Goal: Information Seeking & Learning: Compare options

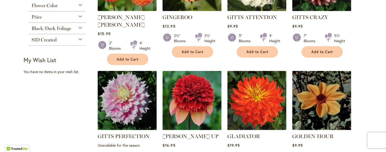
scroll to position [318, 0]
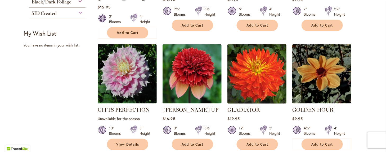
click at [259, 63] on img at bounding box center [257, 74] width 62 height 62
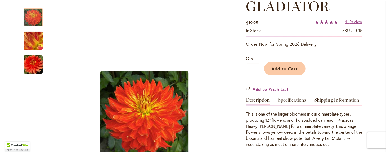
scroll to position [79, 0]
click at [290, 98] on link "Specifications" at bounding box center [292, 101] width 28 height 8
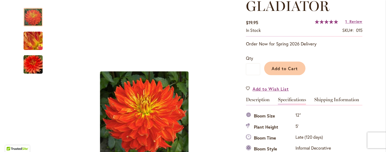
scroll to position [176, 0]
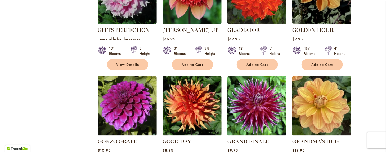
scroll to position [424, 0]
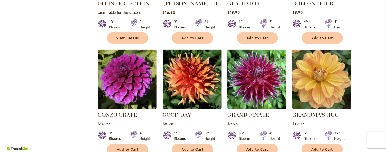
click at [319, 68] on img at bounding box center [322, 79] width 62 height 62
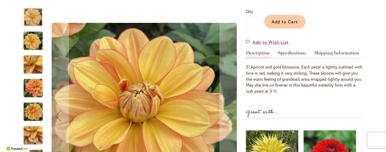
scroll to position [132, 0]
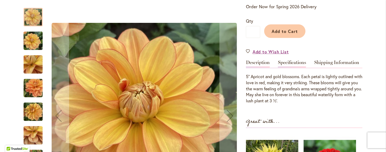
click at [294, 60] on link "Specifications" at bounding box center [292, 64] width 28 height 8
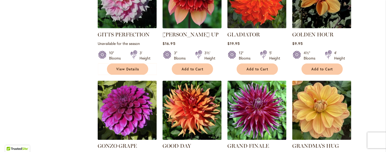
scroll to position [397, 0]
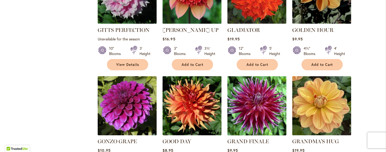
click at [249, 95] on img at bounding box center [257, 106] width 62 height 62
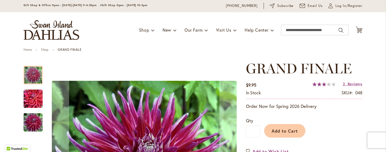
scroll to position [26, 0]
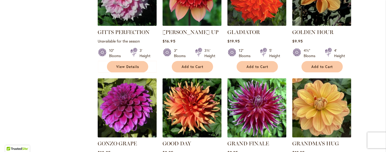
scroll to position [397, 0]
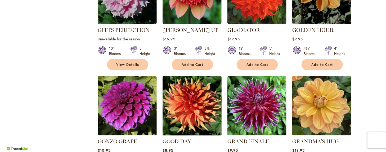
click at [188, 88] on img at bounding box center [192, 106] width 62 height 62
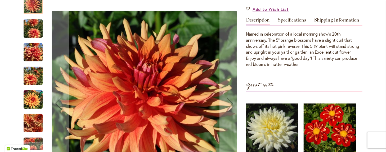
scroll to position [79, 0]
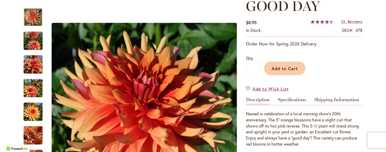
click at [287, 98] on link "Specifications" at bounding box center [292, 101] width 28 height 8
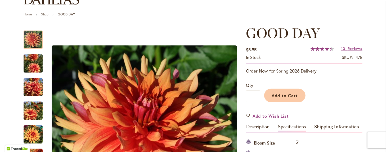
scroll to position [43, 0]
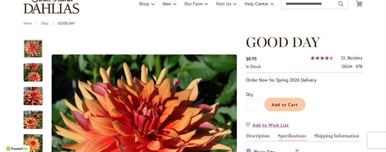
click at [343, 56] on link "13 Reviews" at bounding box center [351, 57] width 21 height 5
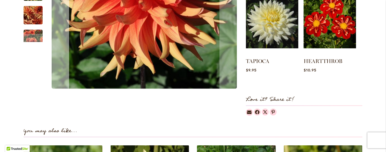
scroll to position [344, 0]
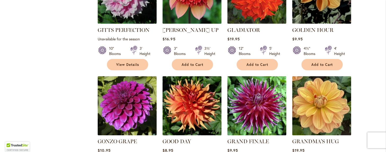
scroll to position [424, 0]
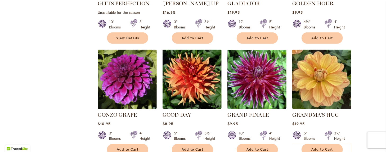
click at [251, 73] on img at bounding box center [257, 79] width 62 height 62
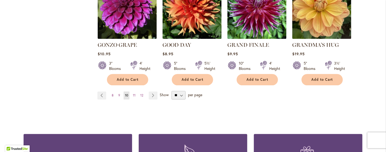
scroll to position [503, 0]
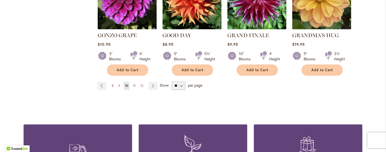
click at [133, 83] on span "11" at bounding box center [134, 85] width 3 height 4
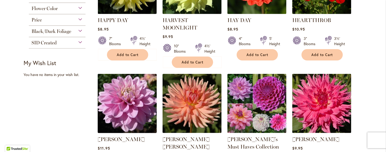
scroll to position [318, 0]
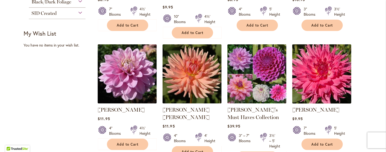
click at [322, 68] on img at bounding box center [322, 74] width 62 height 62
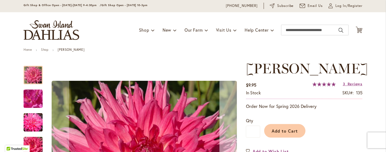
scroll to position [26, 0]
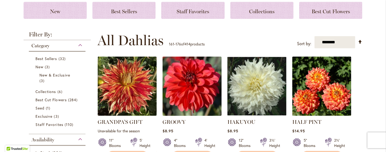
scroll to position [106, 0]
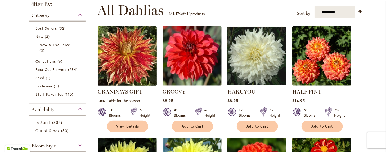
click at [120, 53] on img at bounding box center [127, 56] width 62 height 62
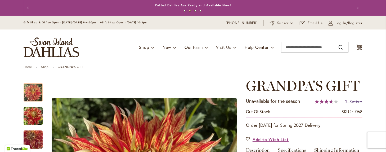
click at [350, 100] on span "Review" at bounding box center [356, 100] width 13 height 5
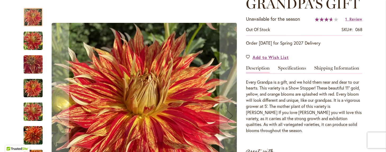
scroll to position [80, 0]
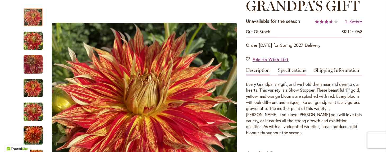
click at [286, 70] on link "Specifications" at bounding box center [292, 72] width 28 height 8
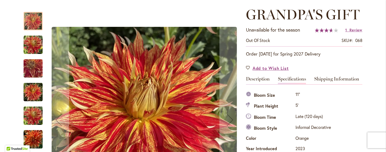
scroll to position [67, 0]
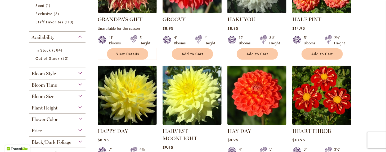
scroll to position [185, 0]
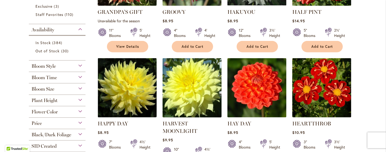
click at [191, 85] on img at bounding box center [192, 88] width 62 height 62
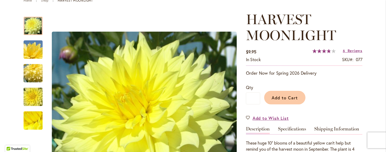
scroll to position [79, 0]
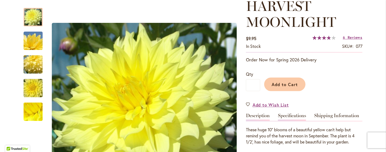
click at [287, 114] on link "Specifications" at bounding box center [292, 117] width 28 height 8
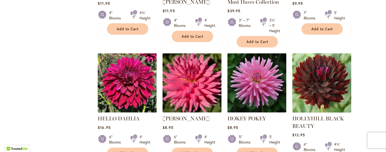
scroll to position [424, 0]
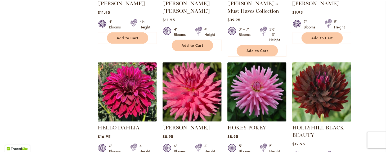
click at [318, 93] on img at bounding box center [322, 92] width 62 height 62
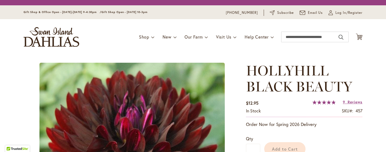
click at [318, 94] on body "The store will not work correctly in the case when cookies are disabled. Annual…" at bounding box center [193, 76] width 386 height 152
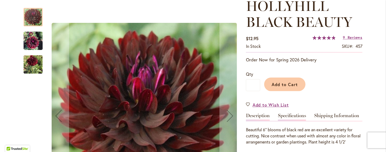
scroll to position [106, 0]
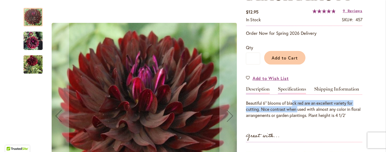
drag, startPoint x: 294, startPoint y: 103, endPoint x: 290, endPoint y: 93, distance: 10.1
click at [291, 96] on div "Beautiful 6" blooms of black red are an excellent variety for cutting. Nice con…" at bounding box center [304, 106] width 117 height 24
click at [289, 88] on link "Specifications" at bounding box center [292, 90] width 28 height 8
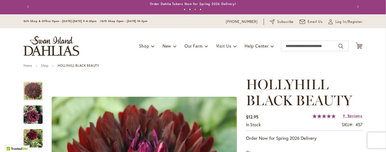
scroll to position [0, 0]
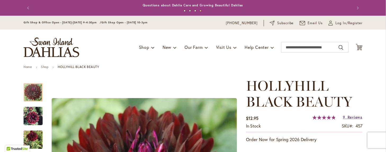
click at [350, 116] on span "Reviews" at bounding box center [355, 116] width 15 height 5
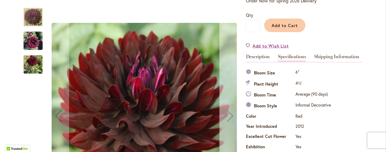
scroll to position [155, 0]
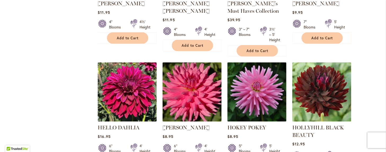
scroll to position [450, 0]
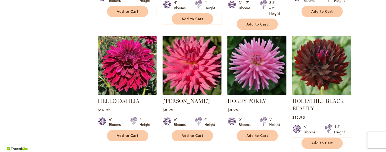
click at [257, 56] on img at bounding box center [257, 65] width 62 height 62
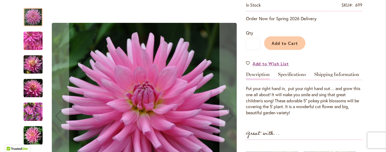
scroll to position [106, 0]
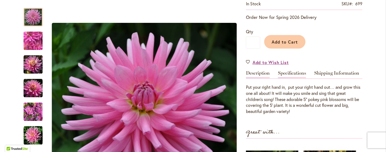
click at [291, 72] on link "Specifications" at bounding box center [292, 74] width 28 height 8
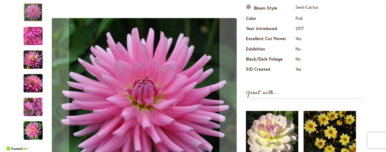
scroll to position [229, 0]
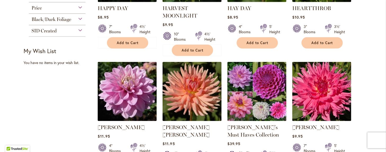
scroll to position [291, 0]
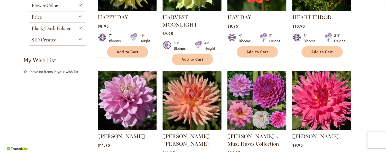
click at [319, 99] on img at bounding box center [322, 100] width 62 height 62
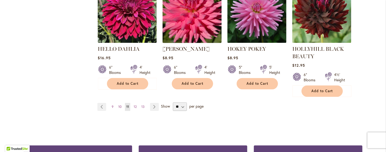
scroll to position [503, 0]
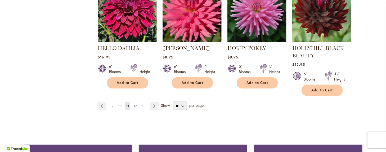
click at [134, 104] on span "12" at bounding box center [135, 106] width 3 height 4
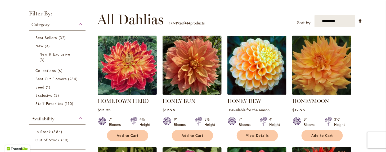
scroll to position [106, 0]
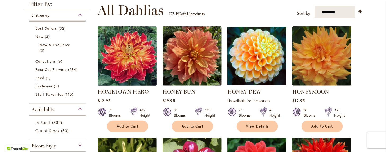
click at [128, 65] on img at bounding box center [127, 56] width 62 height 62
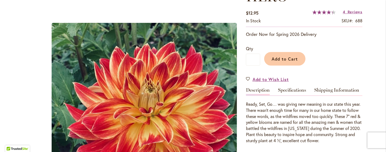
scroll to position [106, 0]
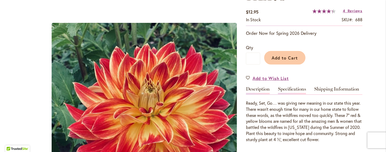
click at [287, 89] on link "Specifications" at bounding box center [292, 90] width 28 height 8
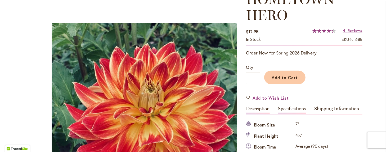
scroll to position [86, 0]
click at [348, 30] on span "Reviews" at bounding box center [355, 30] width 15 height 5
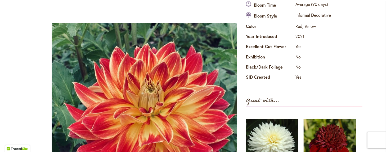
scroll to position [254, 0]
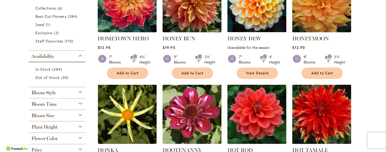
scroll to position [185, 0]
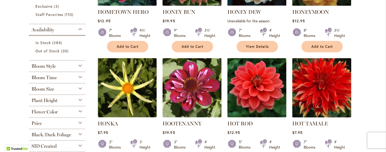
click at [319, 86] on img at bounding box center [322, 88] width 62 height 62
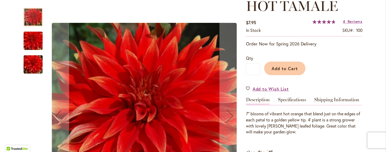
scroll to position [106, 0]
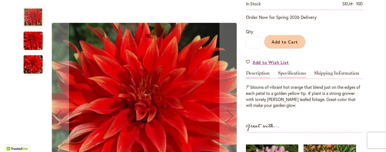
click at [289, 71] on link "Specifications" at bounding box center [292, 74] width 28 height 8
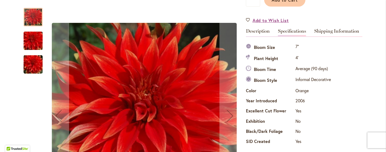
scroll to position [149, 0]
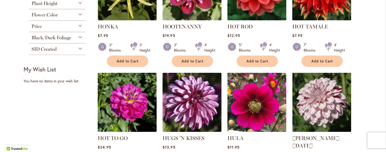
scroll to position [291, 0]
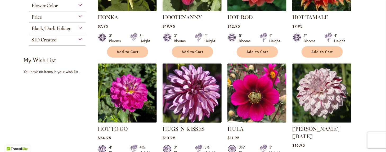
click at [194, 90] on img at bounding box center [192, 93] width 62 height 62
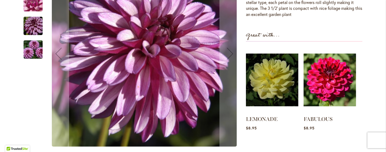
scroll to position [212, 0]
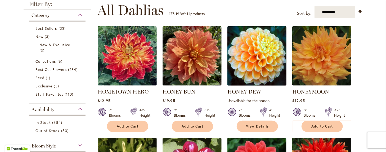
scroll to position [106, 0]
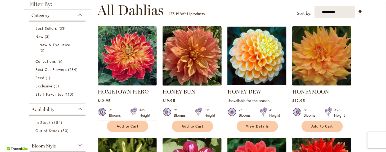
click at [191, 65] on img at bounding box center [192, 56] width 62 height 62
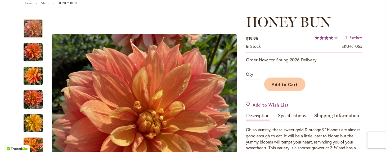
scroll to position [53, 0]
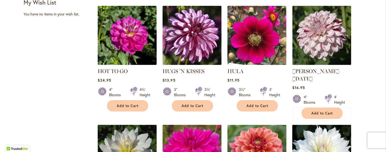
scroll to position [344, 0]
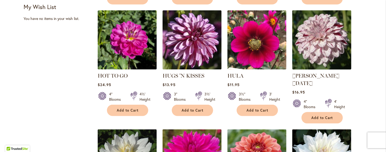
click at [321, 39] on img at bounding box center [322, 40] width 62 height 62
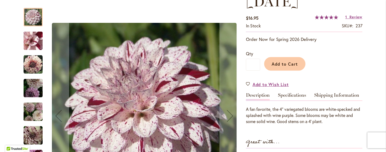
scroll to position [106, 0]
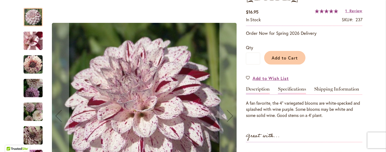
click at [289, 88] on link "Specifications" at bounding box center [292, 90] width 28 height 8
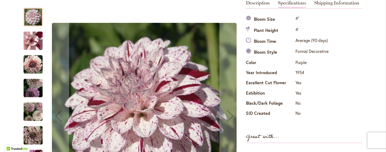
scroll to position [165, 0]
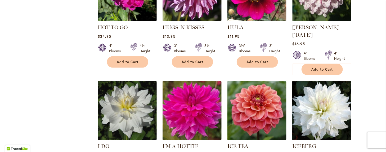
scroll to position [397, 0]
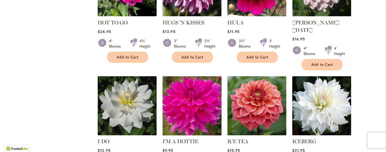
click at [190, 89] on img at bounding box center [192, 106] width 62 height 62
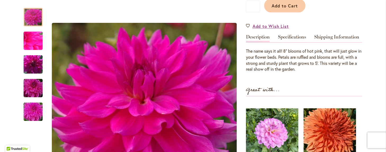
scroll to position [132, 0]
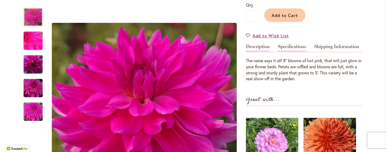
click at [290, 44] on link "Specifications" at bounding box center [292, 48] width 28 height 8
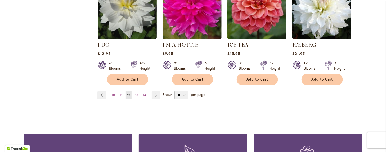
scroll to position [503, 0]
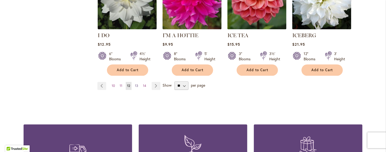
click at [135, 83] on span "13" at bounding box center [136, 85] width 3 height 4
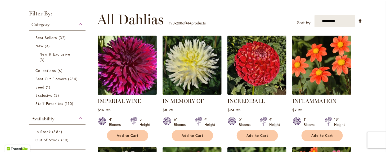
scroll to position [106, 0]
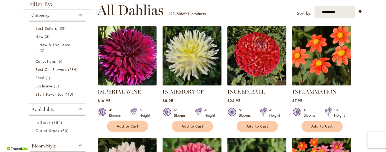
drag, startPoint x: 151, startPoint y: 69, endPoint x: 126, endPoint y: 96, distance: 37.1
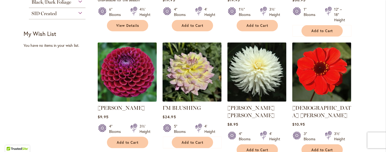
scroll to position [318, 0]
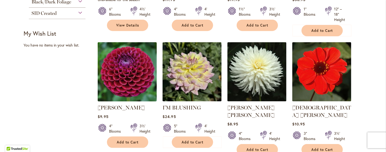
click at [126, 75] on img at bounding box center [127, 72] width 62 height 62
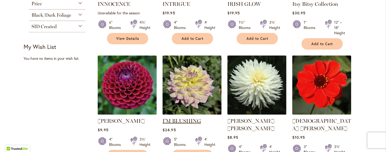
scroll to position [318, 0]
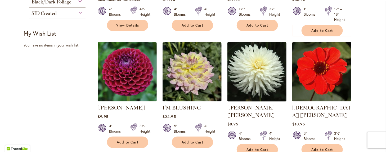
drag, startPoint x: 250, startPoint y: 73, endPoint x: 256, endPoint y: 75, distance: 6.5
click at [256, 75] on img at bounding box center [257, 72] width 62 height 62
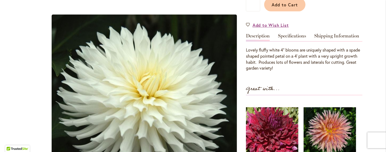
scroll to position [106, 0]
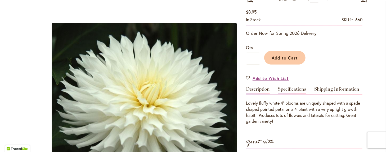
click at [287, 86] on link "Specifications" at bounding box center [292, 90] width 28 height 8
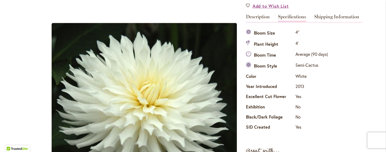
scroll to position [70, 0]
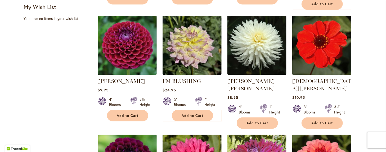
scroll to position [344, 0]
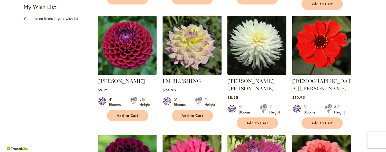
click at [187, 45] on img at bounding box center [192, 45] width 62 height 62
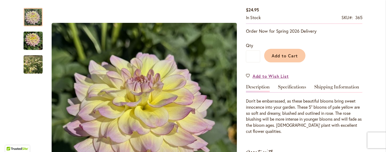
scroll to position [79, 0]
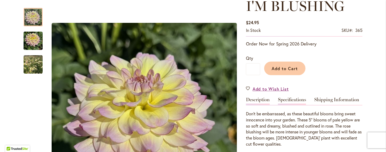
click at [286, 99] on link "Specifications" at bounding box center [292, 101] width 28 height 8
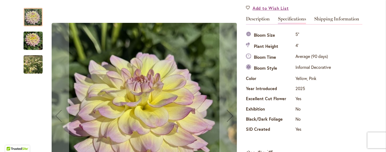
scroll to position [176, 0]
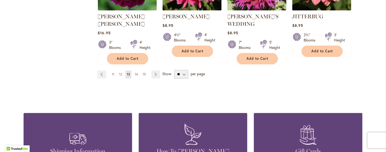
scroll to position [530, 0]
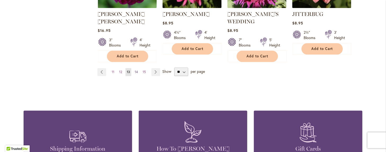
click at [135, 70] on span "14" at bounding box center [136, 72] width 3 height 4
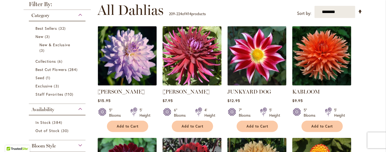
scroll to position [79, 0]
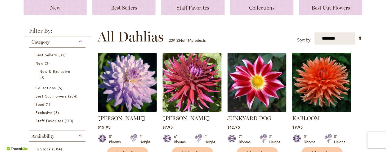
click at [126, 94] on img at bounding box center [127, 82] width 62 height 62
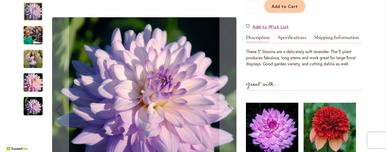
scroll to position [132, 0]
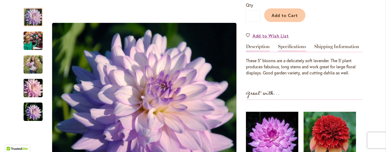
click at [278, 45] on link "Specifications" at bounding box center [292, 48] width 28 height 8
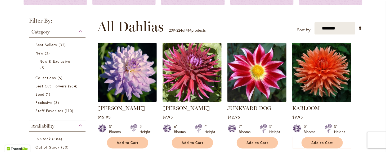
scroll to position [106, 0]
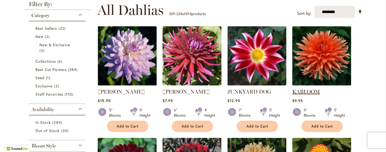
click at [304, 92] on link "KABLOOM" at bounding box center [307, 91] width 28 height 6
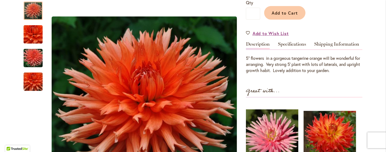
scroll to position [132, 0]
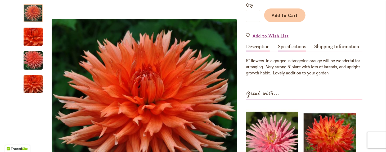
click at [282, 46] on link "Specifications" at bounding box center [292, 48] width 28 height 8
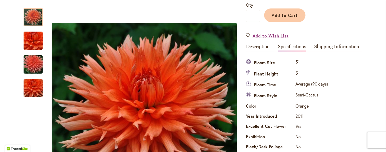
scroll to position [176, 0]
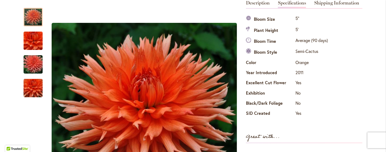
drag, startPoint x: 282, startPoint y: 48, endPoint x: 281, endPoint y: 51, distance: 3.7
drag, startPoint x: 281, startPoint y: 51, endPoint x: 266, endPoint y: 123, distance: 73.0
click at [266, 123] on div "KABLOOM $9.95 In stock SKU 447 Rating: 93 % of 100 2 Reviews Add Your Review Or…" at bounding box center [304, 88] width 117 height 373
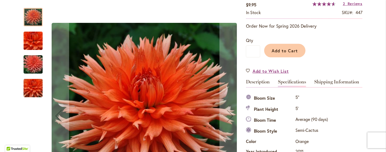
scroll to position [70, 0]
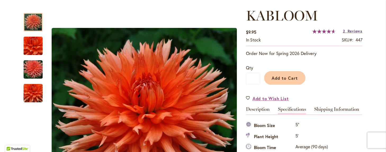
click at [350, 31] on span "Reviews" at bounding box center [355, 30] width 15 height 5
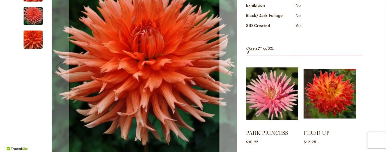
scroll to position [254, 0]
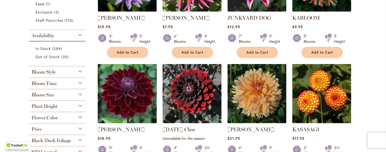
scroll to position [185, 0]
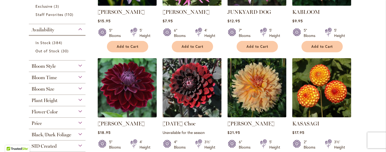
click at [125, 95] on img at bounding box center [127, 88] width 62 height 62
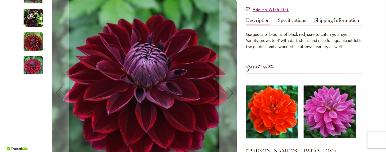
scroll to position [159, 0]
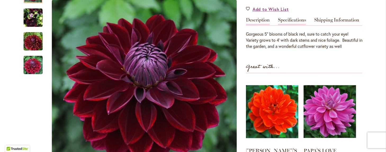
click at [289, 18] on link "Specifications" at bounding box center [292, 21] width 28 height 8
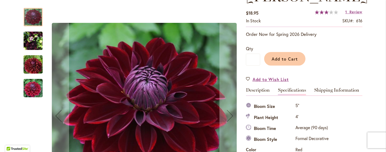
scroll to position [79, 0]
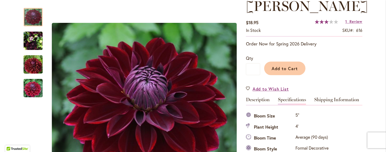
drag, startPoint x: 355, startPoint y: 20, endPoint x: 337, endPoint y: 24, distance: 17.9
click at [354, 20] on span "Review" at bounding box center [356, 21] width 13 height 5
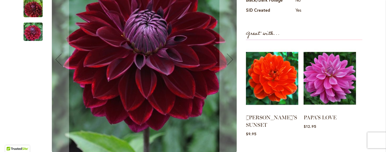
scroll to position [252, 0]
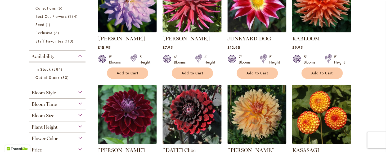
scroll to position [185, 0]
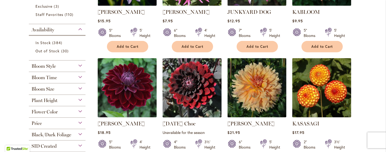
click at [189, 92] on img at bounding box center [192, 88] width 62 height 62
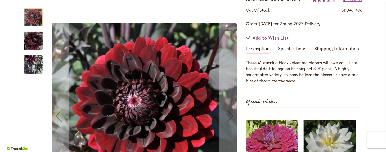
scroll to position [106, 0]
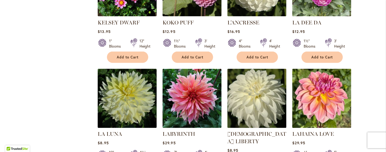
scroll to position [424, 0]
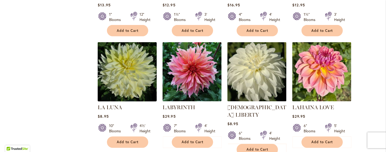
drag, startPoint x: 174, startPoint y: 103, endPoint x: 124, endPoint y: 70, distance: 59.5
click at [124, 70] on img at bounding box center [127, 72] width 62 height 62
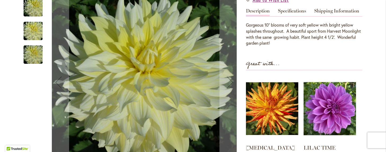
scroll to position [159, 0]
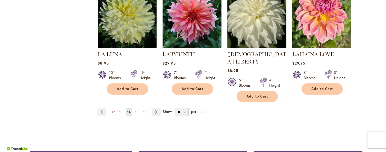
scroll to position [450, 0]
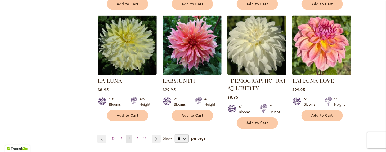
click at [317, 33] on img at bounding box center [322, 45] width 62 height 62
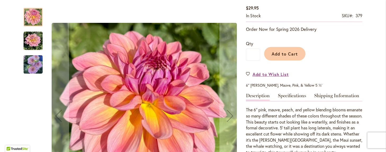
scroll to position [106, 0]
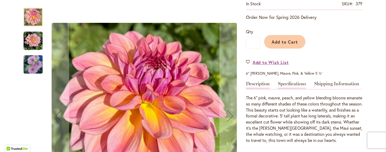
click at [294, 83] on link "Specifications" at bounding box center [292, 85] width 28 height 8
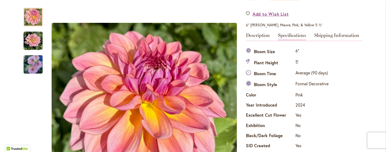
scroll to position [187, 0]
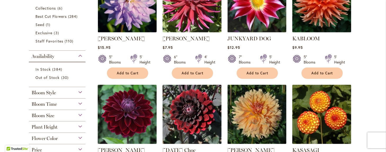
scroll to position [185, 0]
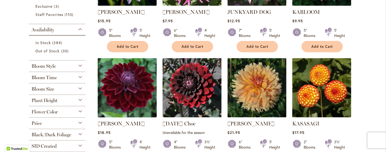
click at [130, 86] on img at bounding box center [127, 88] width 62 height 62
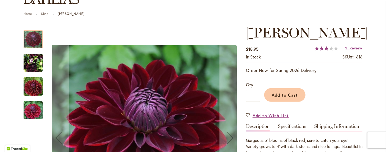
scroll to position [79, 0]
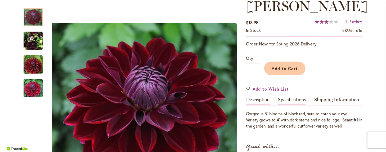
click at [281, 98] on link "Specifications" at bounding box center [292, 101] width 28 height 8
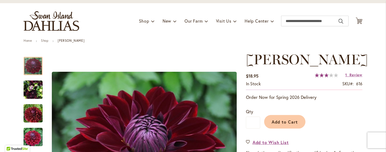
scroll to position [17, 0]
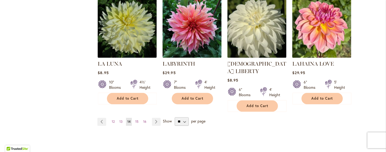
scroll to position [477, 0]
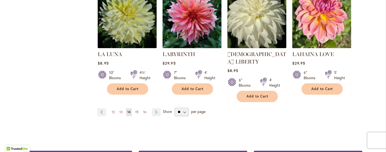
click at [135, 110] on span "15" at bounding box center [136, 112] width 3 height 4
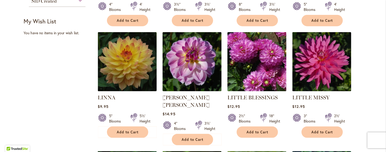
scroll to position [318, 0]
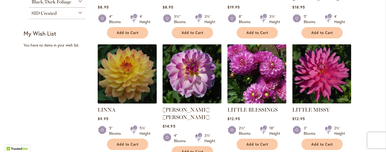
click at [120, 69] on img at bounding box center [127, 74] width 62 height 62
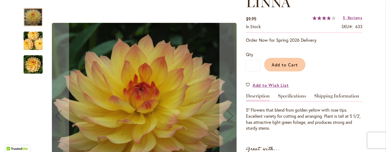
scroll to position [79, 0]
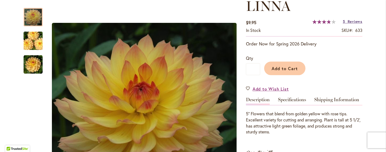
click at [345, 20] on link "5 Reviews" at bounding box center [353, 21] width 20 height 5
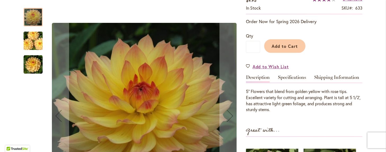
scroll to position [85, 0]
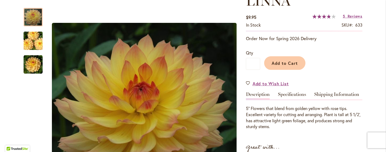
click at [278, 92] on link "Specifications" at bounding box center [292, 96] width 28 height 8
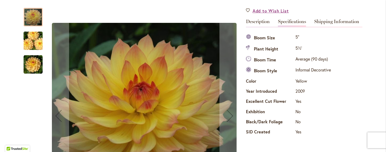
scroll to position [149, 0]
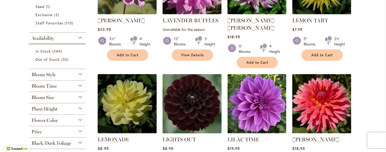
scroll to position [185, 0]
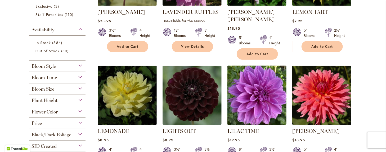
click at [257, 94] on img at bounding box center [257, 95] width 62 height 62
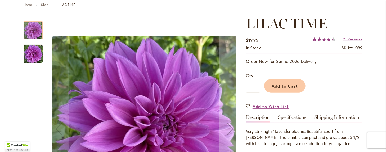
scroll to position [53, 0]
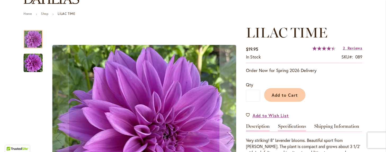
click at [284, 124] on link "Specifications" at bounding box center [292, 127] width 28 height 8
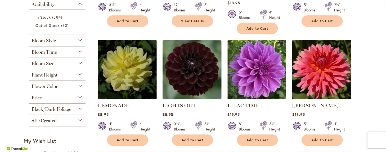
scroll to position [212, 0]
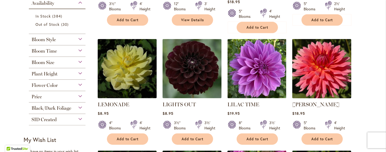
click at [321, 63] on img at bounding box center [322, 69] width 62 height 62
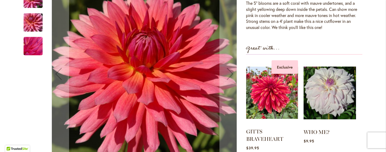
scroll to position [238, 0]
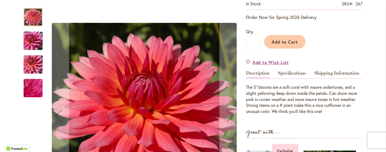
click at [291, 71] on link "Specifications" at bounding box center [292, 74] width 28 height 8
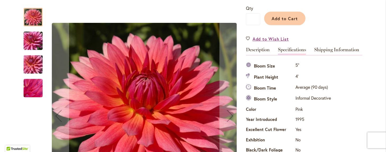
scroll to position [132, 0]
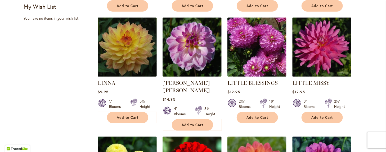
scroll to position [344, 0]
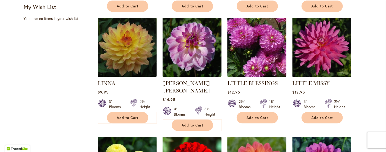
drag, startPoint x: 78, startPoint y: 132, endPoint x: 12, endPoint y: 104, distance: 72.3
click at [11, 105] on div "Skip to Content Gift Shop & Office Open - Monday-Friday 9-4:30pm / Gift Shop Op…" at bounding box center [193, 98] width 386 height 854
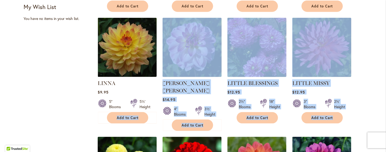
drag, startPoint x: 29, startPoint y: 105, endPoint x: 44, endPoint y: 118, distance: 20.3
click at [44, 118] on div "Filter by: Filter By: Category Best Sellers 32 items New 3 items New & Exclusiv…" at bounding box center [193, 19] width 339 height 512
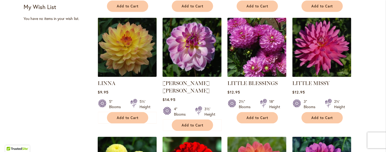
click at [47, 112] on div "Filter by: Filter By: Category Best Sellers 32 items New 3 items New & Exclusiv…" at bounding box center [193, 19] width 339 height 512
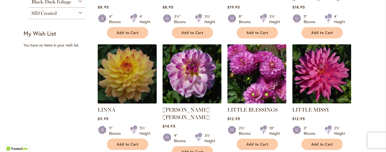
click at [119, 63] on img at bounding box center [127, 74] width 62 height 62
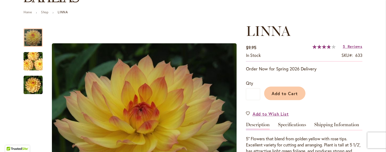
scroll to position [53, 0]
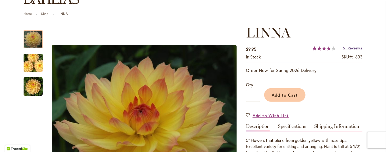
click at [351, 48] on span "Reviews" at bounding box center [355, 47] width 15 height 5
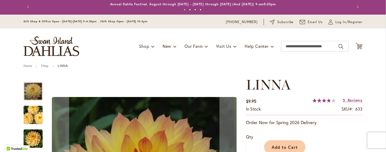
scroll to position [0, 0]
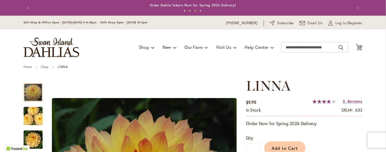
drag, startPoint x: 105, startPoint y: 44, endPoint x: 76, endPoint y: 72, distance: 40.1
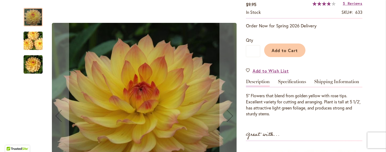
scroll to position [106, 0]
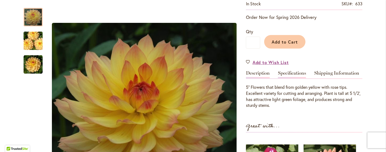
click at [281, 71] on link "Specifications" at bounding box center [292, 74] width 28 height 8
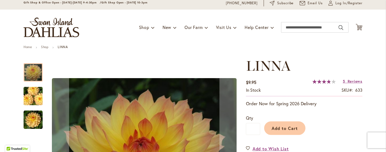
scroll to position [0, 0]
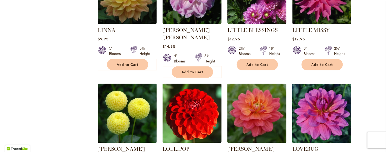
scroll to position [424, 0]
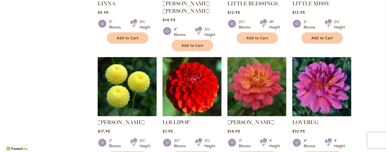
click at [320, 73] on img at bounding box center [322, 87] width 62 height 62
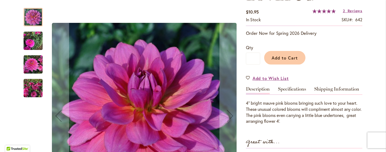
scroll to position [106, 0]
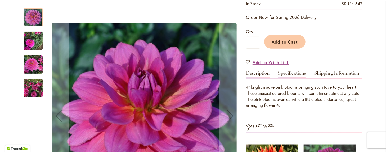
click at [285, 72] on link "Specifications" at bounding box center [292, 74] width 28 height 8
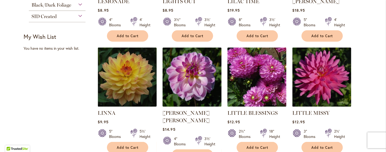
scroll to position [318, 0]
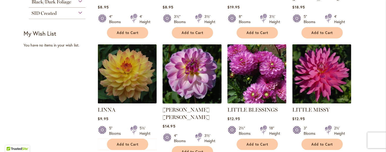
click at [163, 64] on img at bounding box center [192, 74] width 62 height 62
drag, startPoint x: 163, startPoint y: 64, endPoint x: 169, endPoint y: 63, distance: 5.3
click at [164, 64] on img at bounding box center [192, 74] width 62 height 62
click at [179, 63] on img at bounding box center [192, 74] width 62 height 62
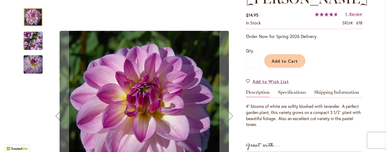
scroll to position [106, 0]
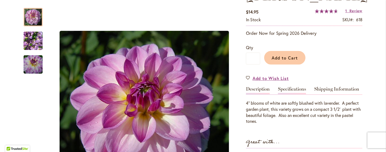
click at [279, 86] on link "Specifications" at bounding box center [292, 90] width 28 height 8
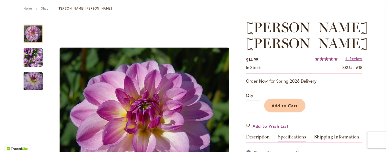
scroll to position [43, 0]
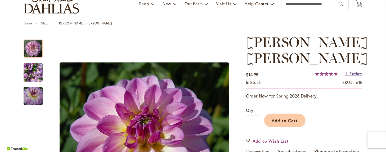
click at [347, 71] on link "1 Review" at bounding box center [354, 73] width 17 height 5
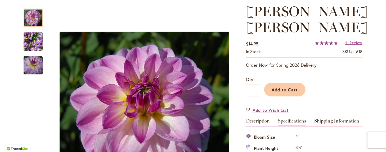
scroll to position [53, 0]
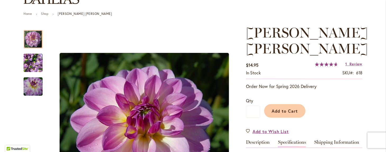
click at [286, 139] on link "Specifications" at bounding box center [292, 143] width 28 height 8
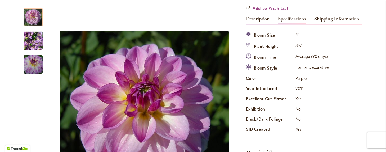
drag, startPoint x: 280, startPoint y: 123, endPoint x: 277, endPoint y: 118, distance: 5.8
drag, startPoint x: 277, startPoint y: 118, endPoint x: 254, endPoint y: 131, distance: 25.4
click at [254, 131] on div "LISA LISA $14.95 In stock SKU 618 Rating: 93 % of 100 1 Review Add Your Review …" at bounding box center [304, 96] width 117 height 389
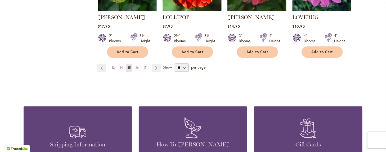
scroll to position [530, 0]
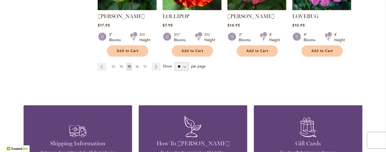
click at [136, 64] on span "16" at bounding box center [137, 66] width 3 height 4
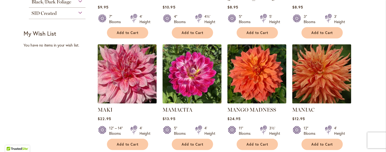
scroll to position [318, 0]
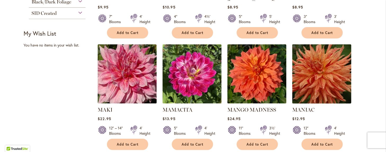
click at [322, 58] on img at bounding box center [322, 74] width 62 height 62
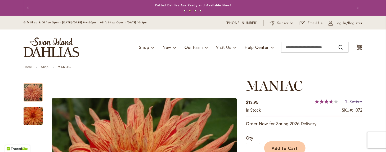
click at [350, 101] on span "Review" at bounding box center [356, 100] width 13 height 5
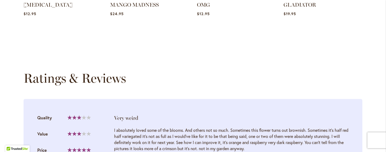
scroll to position [549, 0]
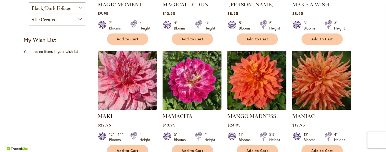
scroll to position [318, 0]
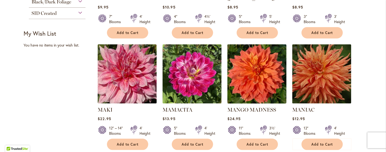
click at [255, 62] on img at bounding box center [257, 74] width 62 height 62
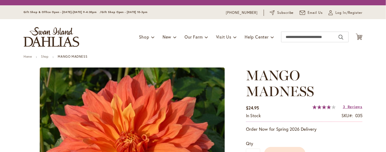
drag, startPoint x: 0, startPoint y: 0, endPoint x: 255, endPoint y: 62, distance: 262.3
click at [255, 55] on div "Toggle Nav Shop Dahlia Tubers Collections Fresh Cut Dahlias Gardening Supplies …" at bounding box center [193, 37] width 350 height 36
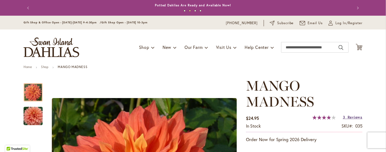
click at [348, 116] on span "Reviews" at bounding box center [355, 116] width 15 height 5
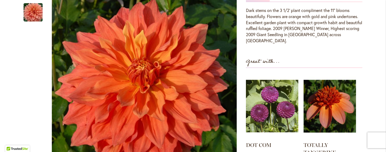
scroll to position [147, 0]
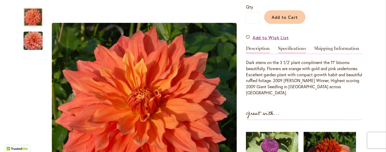
click at [288, 47] on link "Specifications" at bounding box center [292, 50] width 28 height 8
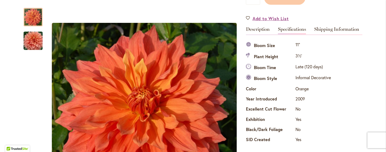
scroll to position [165, 0]
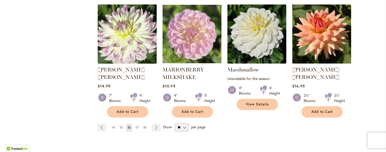
scroll to position [477, 0]
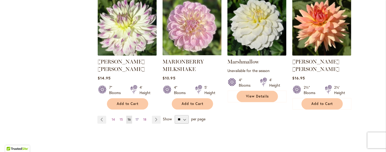
click at [136, 117] on span "17" at bounding box center [137, 119] width 3 height 4
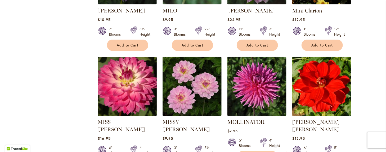
scroll to position [424, 0]
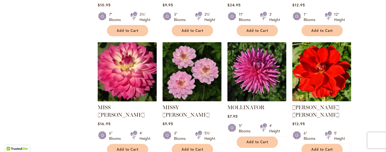
click at [121, 67] on img at bounding box center [127, 72] width 62 height 62
click at [120, 67] on img at bounding box center [127, 72] width 62 height 62
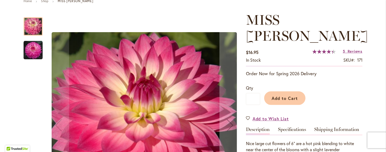
scroll to position [53, 0]
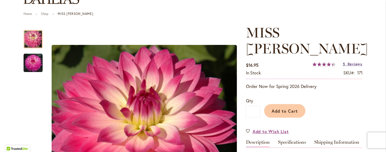
click at [353, 61] on span "Reviews" at bounding box center [355, 63] width 15 height 5
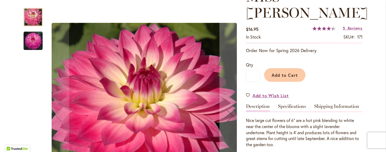
scroll to position [64, 0]
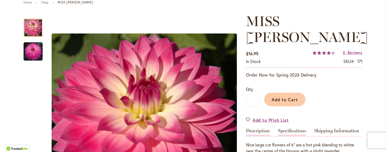
click at [285, 128] on link "Specifications" at bounding box center [292, 132] width 28 height 8
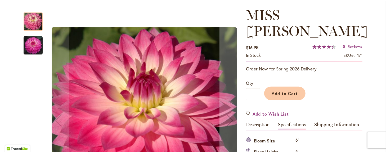
scroll to position [96, 0]
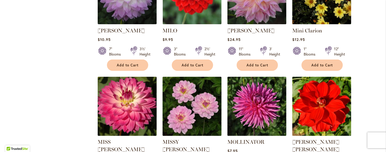
scroll to position [450, 0]
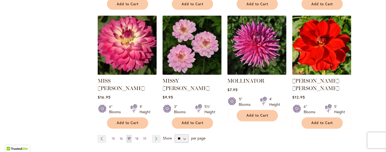
click at [120, 136] on span "16" at bounding box center [121, 138] width 3 height 4
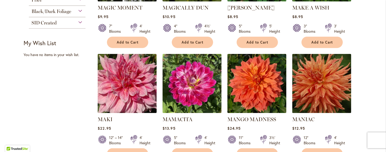
scroll to position [318, 0]
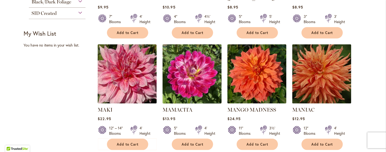
click at [190, 77] on img at bounding box center [192, 74] width 62 height 62
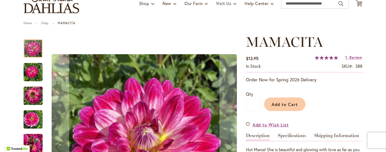
scroll to position [53, 0]
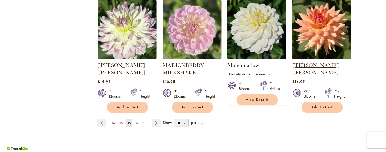
scroll to position [471, 0]
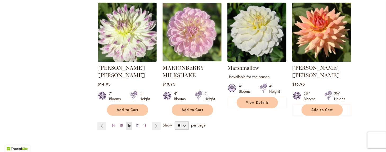
click at [136, 123] on span "17" at bounding box center [137, 125] width 3 height 4
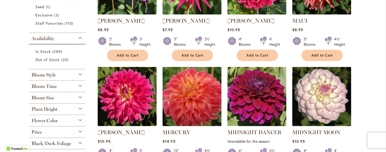
scroll to position [185, 0]
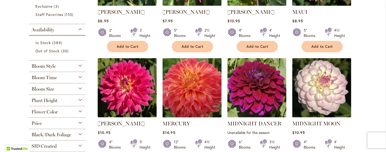
click at [184, 94] on img at bounding box center [192, 88] width 62 height 62
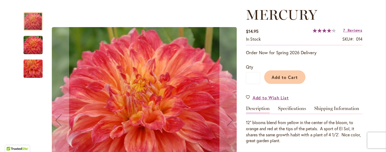
scroll to position [53, 0]
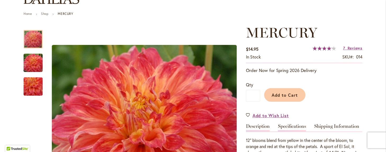
click at [282, 125] on link "Specifications" at bounding box center [292, 127] width 28 height 8
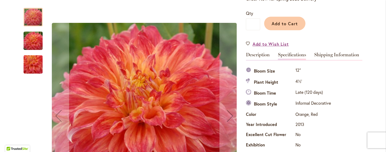
scroll to position [96, 0]
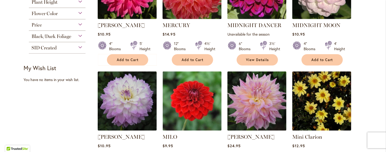
scroll to position [291, 0]
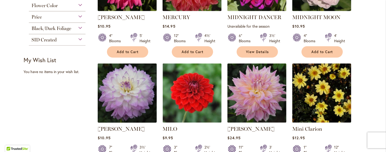
click at [125, 95] on img at bounding box center [127, 93] width 62 height 62
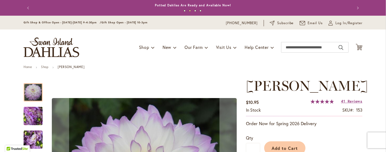
drag, startPoint x: 119, startPoint y: 95, endPoint x: 97, endPoint y: 85, distance: 24.7
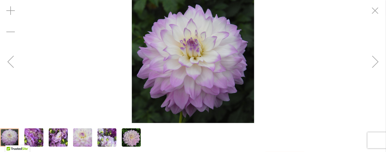
click at [319, 79] on div "MIKAYLA MIRANDA" at bounding box center [193, 61] width 386 height 123
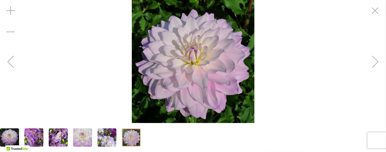
click at [308, 81] on div "MIKAYLA MIRANDA" at bounding box center [193, 61] width 386 height 123
click at [301, 83] on div "MIKAYLA MIRANDA" at bounding box center [193, 61] width 386 height 123
click at [300, 83] on div "MIKAYLA MIRANDA" at bounding box center [193, 61] width 386 height 123
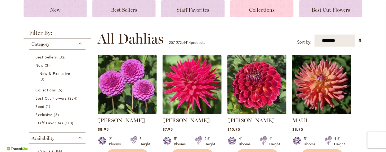
scroll to position [79, 0]
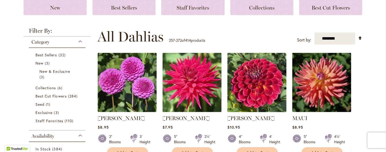
click at [253, 85] on img at bounding box center [257, 82] width 62 height 62
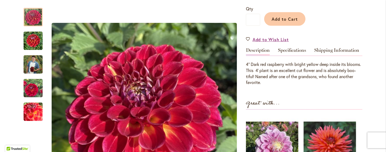
scroll to position [106, 0]
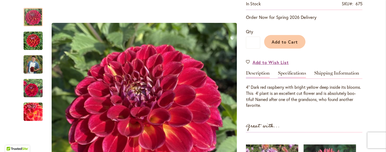
click at [288, 74] on link "Specifications" at bounding box center [292, 74] width 28 height 8
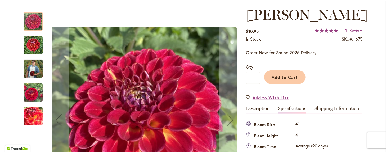
scroll to position [79, 0]
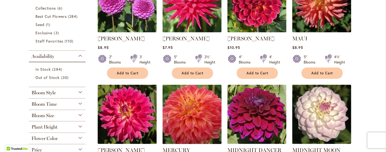
scroll to position [185, 0]
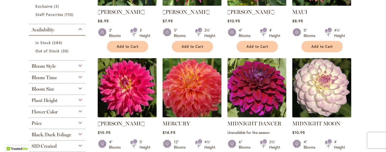
click at [322, 85] on img at bounding box center [322, 88] width 62 height 62
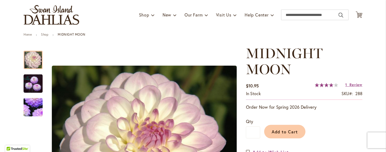
scroll to position [26, 0]
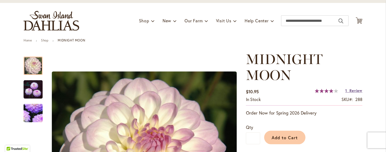
click at [350, 92] on span "Review" at bounding box center [356, 90] width 13 height 5
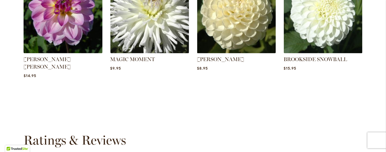
scroll to position [525, 0]
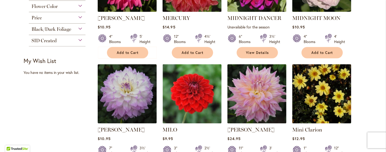
scroll to position [291, 0]
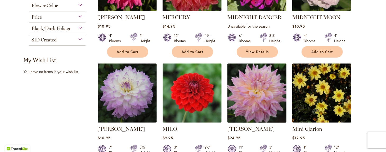
click at [253, 95] on img at bounding box center [257, 93] width 62 height 62
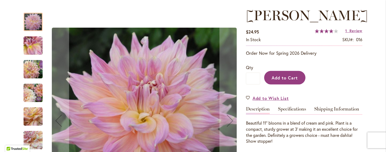
scroll to position [79, 0]
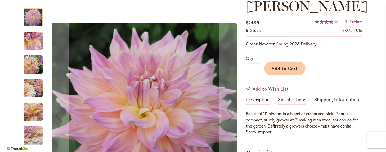
click at [294, 105] on link "Specifications" at bounding box center [292, 101] width 28 height 8
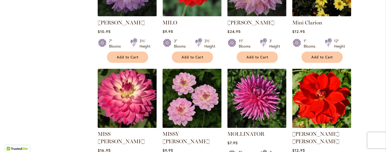
scroll to position [424, 0]
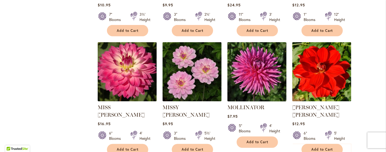
click at [254, 64] on img at bounding box center [257, 72] width 62 height 62
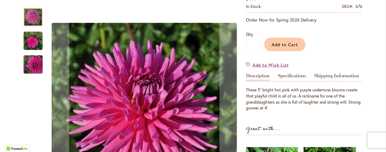
scroll to position [106, 0]
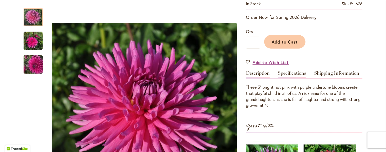
click at [283, 73] on link "Specifications" at bounding box center [292, 74] width 28 height 8
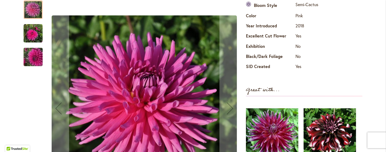
scroll to position [202, 0]
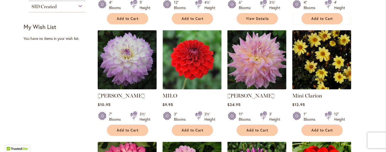
scroll to position [344, 0]
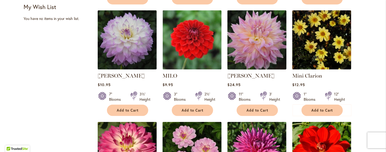
click at [258, 39] on img at bounding box center [257, 40] width 62 height 62
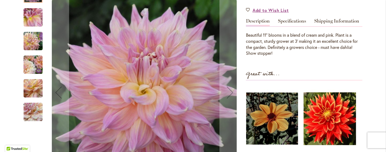
scroll to position [132, 0]
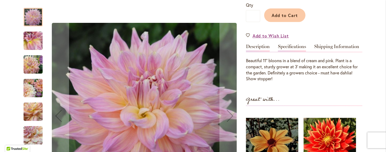
click at [285, 52] on link "Specifications" at bounding box center [292, 48] width 28 height 8
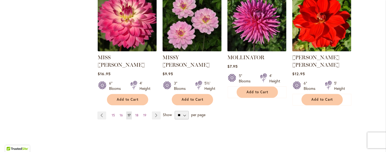
scroll to position [477, 0]
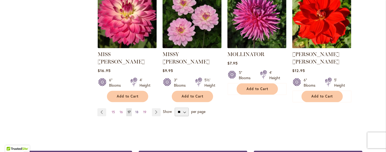
click at [135, 110] on span "18" at bounding box center [136, 112] width 3 height 4
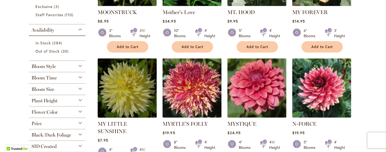
scroll to position [185, 0]
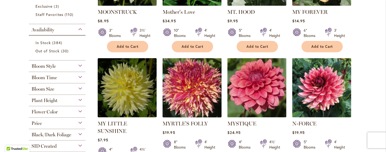
click at [185, 94] on img at bounding box center [192, 88] width 62 height 62
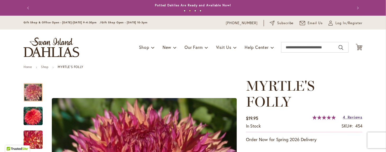
click at [348, 116] on span "Reviews" at bounding box center [355, 116] width 15 height 5
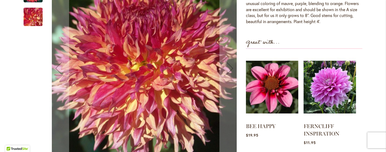
scroll to position [167, 0]
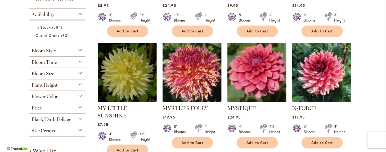
scroll to position [185, 0]
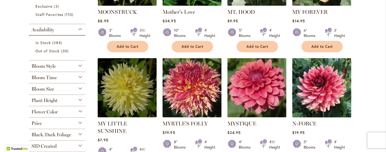
click at [319, 93] on img at bounding box center [322, 88] width 62 height 62
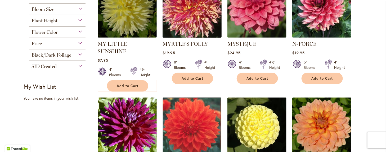
scroll to position [291, 0]
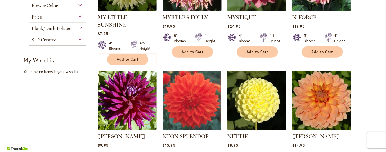
click at [323, 96] on img at bounding box center [322, 100] width 62 height 62
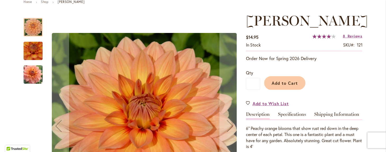
scroll to position [53, 0]
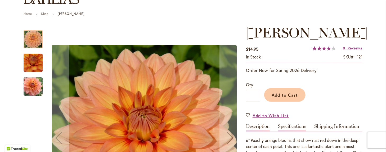
click at [282, 126] on link "Specifications" at bounding box center [292, 127] width 28 height 8
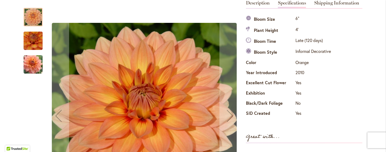
scroll to position [149, 0]
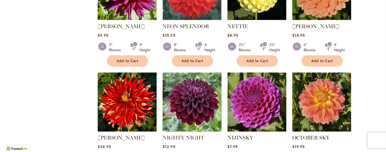
scroll to position [424, 0]
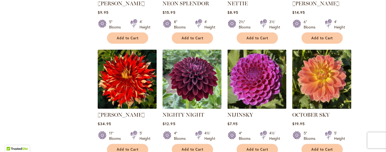
click at [322, 75] on img at bounding box center [322, 79] width 62 height 62
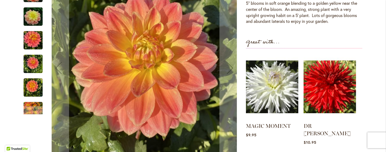
scroll to position [185, 0]
